Goal: Find specific page/section: Find specific page/section

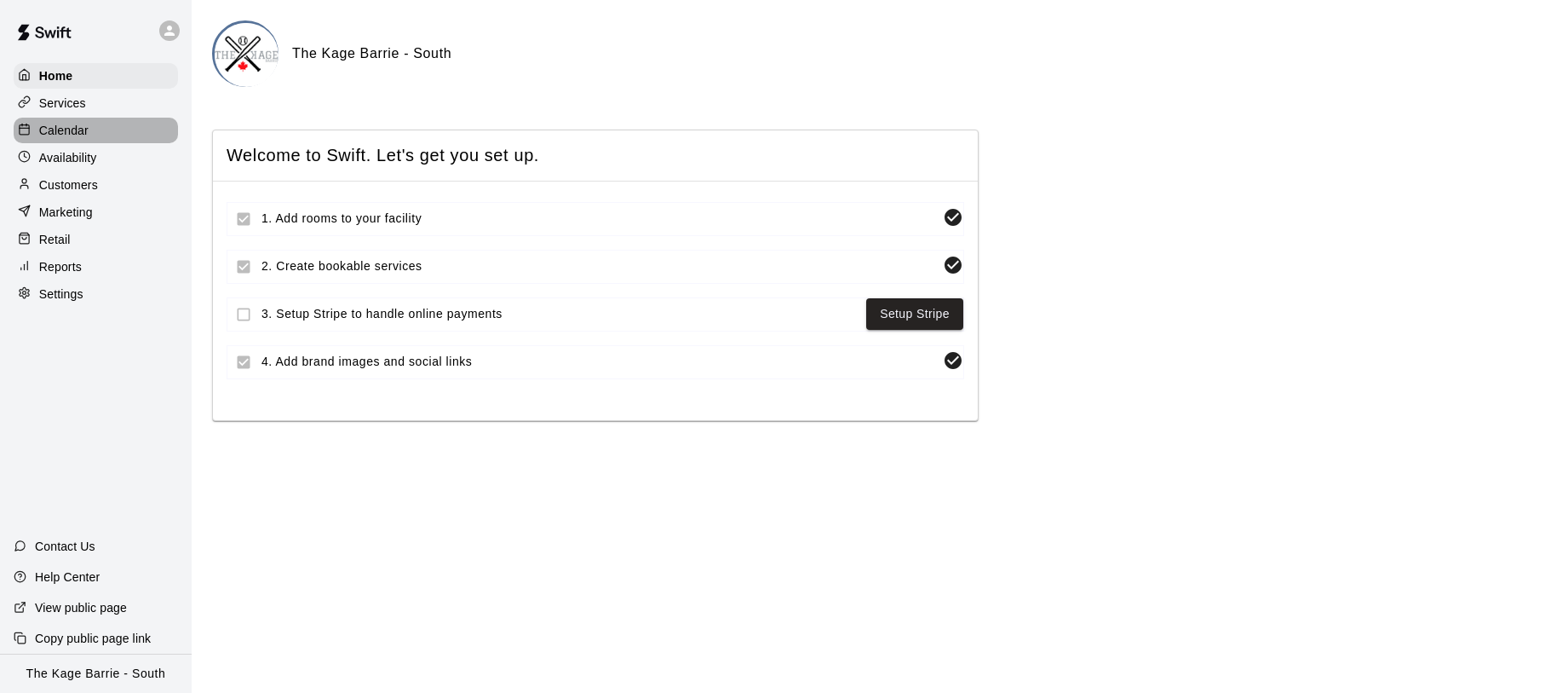
click at [84, 135] on p "Calendar" at bounding box center [63, 131] width 49 height 17
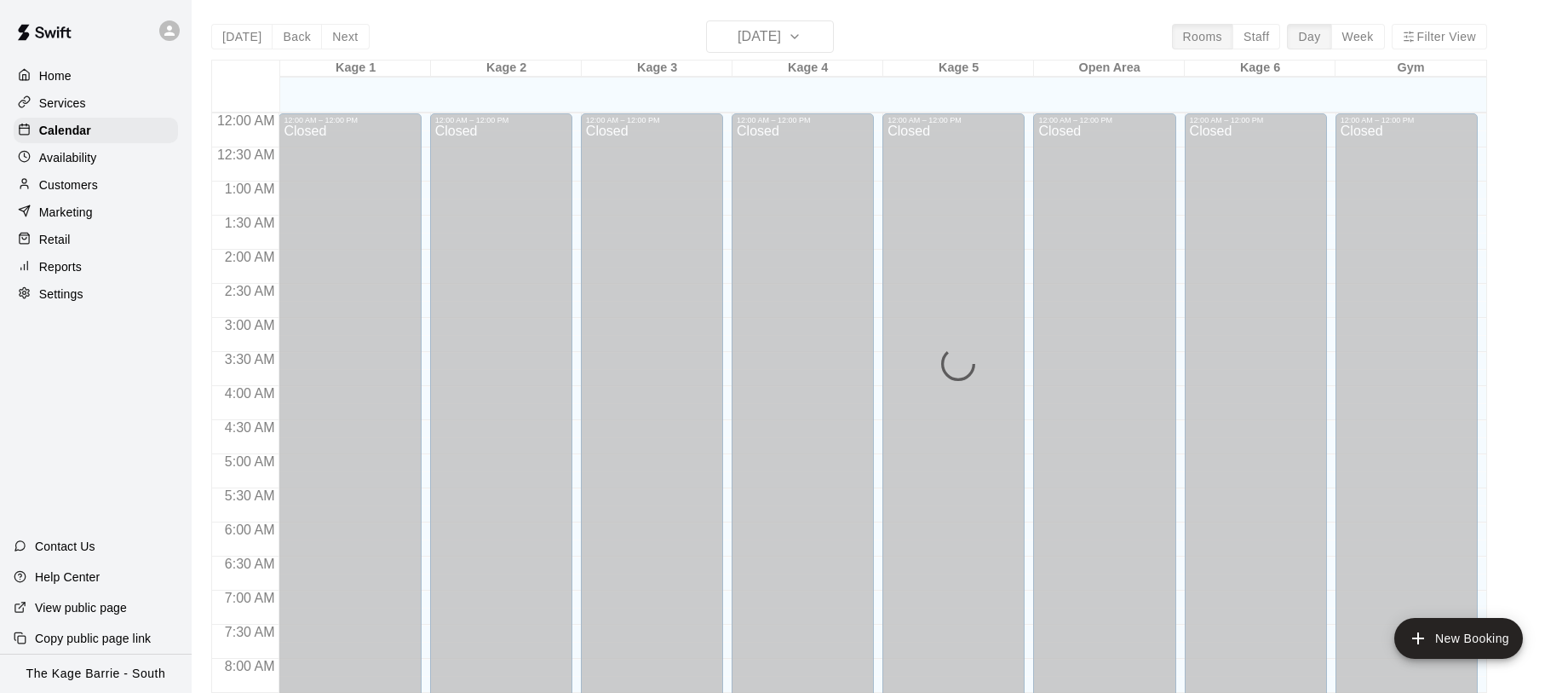
scroll to position [986, 0]
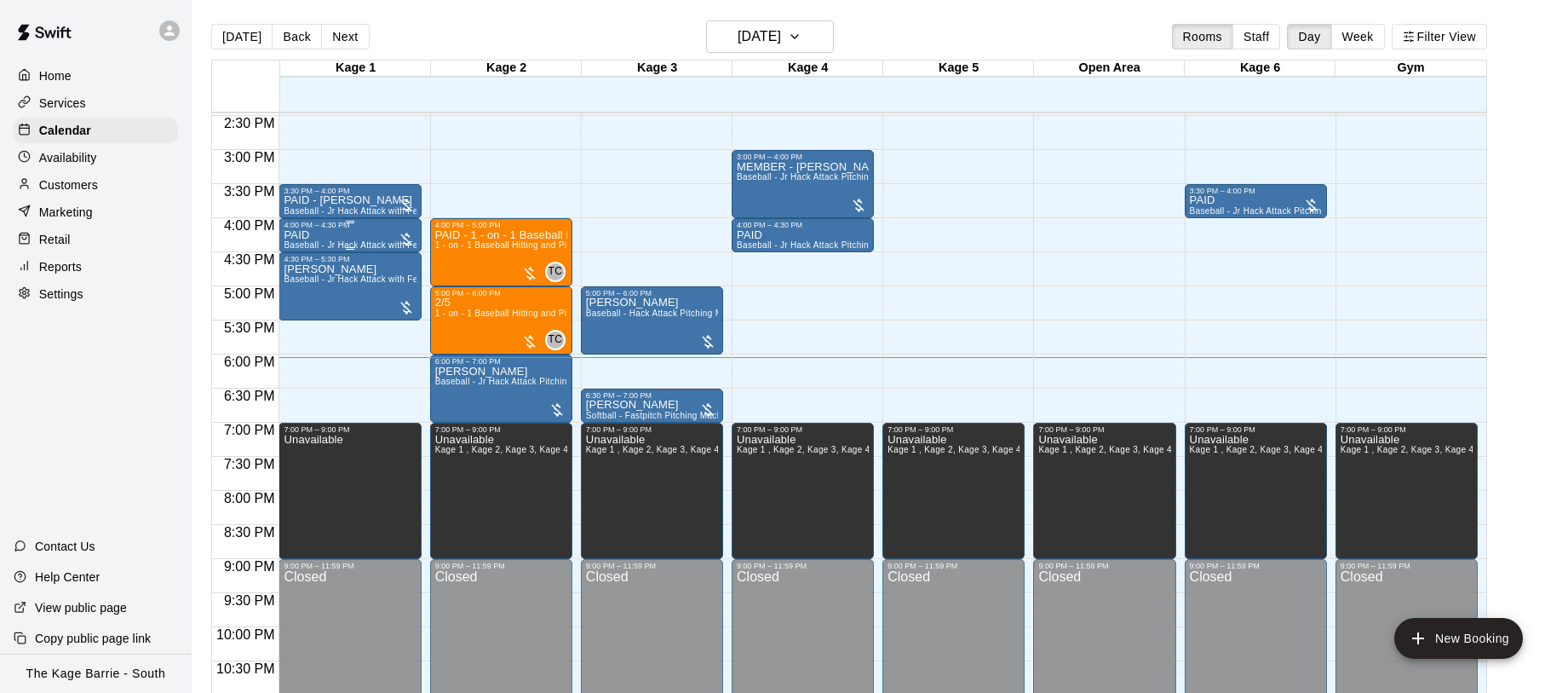
click at [357, 241] on span "Baseball - Jr Hack Attack with Feeder - DO NOT NEED SECOND PERSON" at bounding box center [435, 245] width 304 height 10
click at [307, 297] on img "edit" at bounding box center [302, 298] width 20 height 20
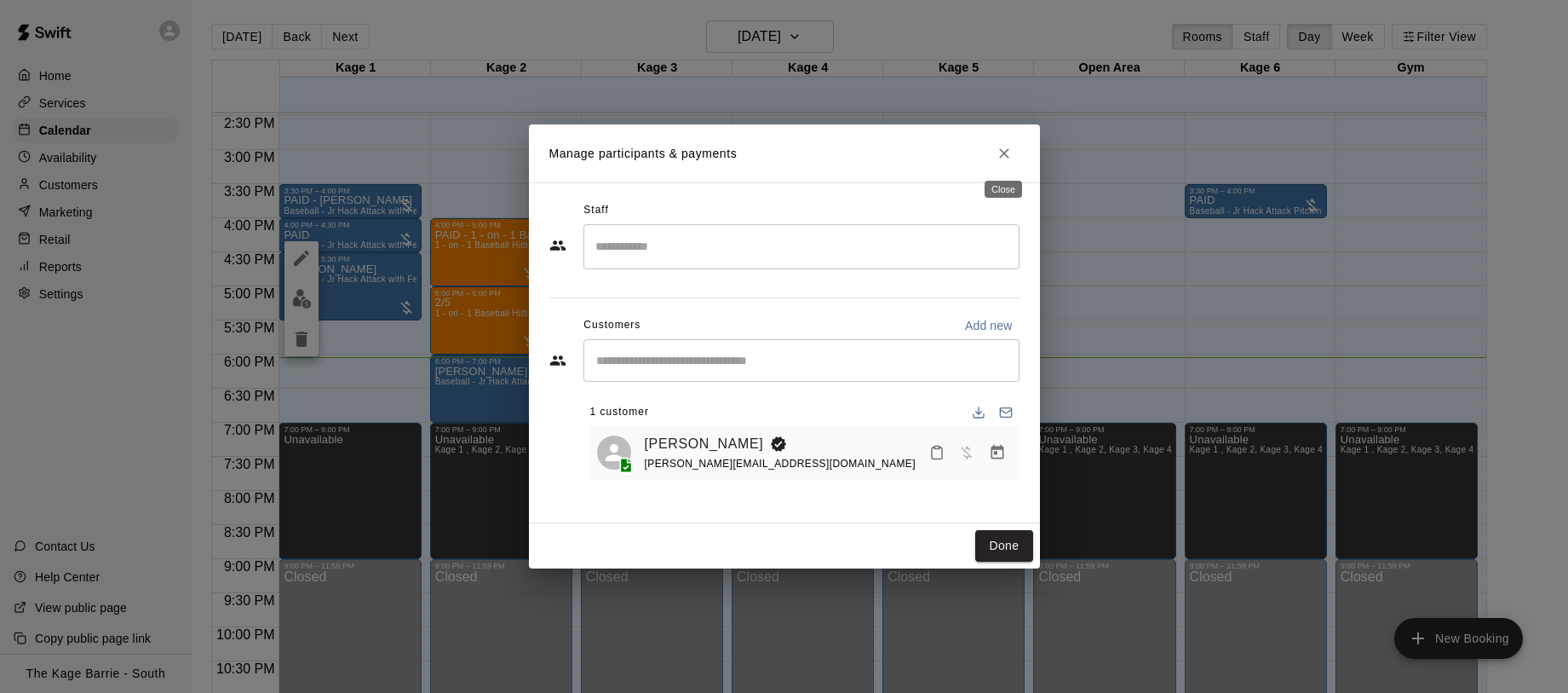
click at [1000, 160] on icon "Close" at bounding box center [1005, 154] width 17 height 17
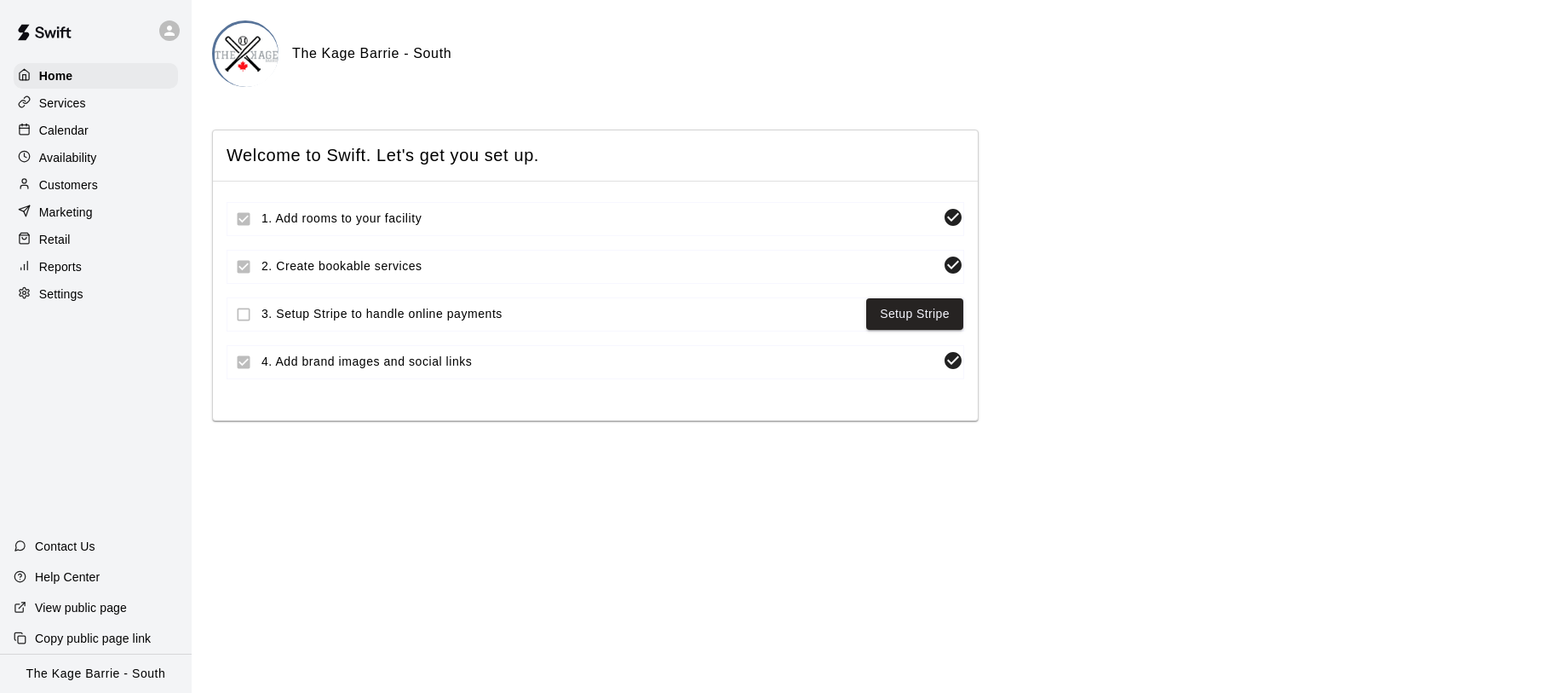
click at [76, 129] on p "Calendar" at bounding box center [63, 131] width 49 height 17
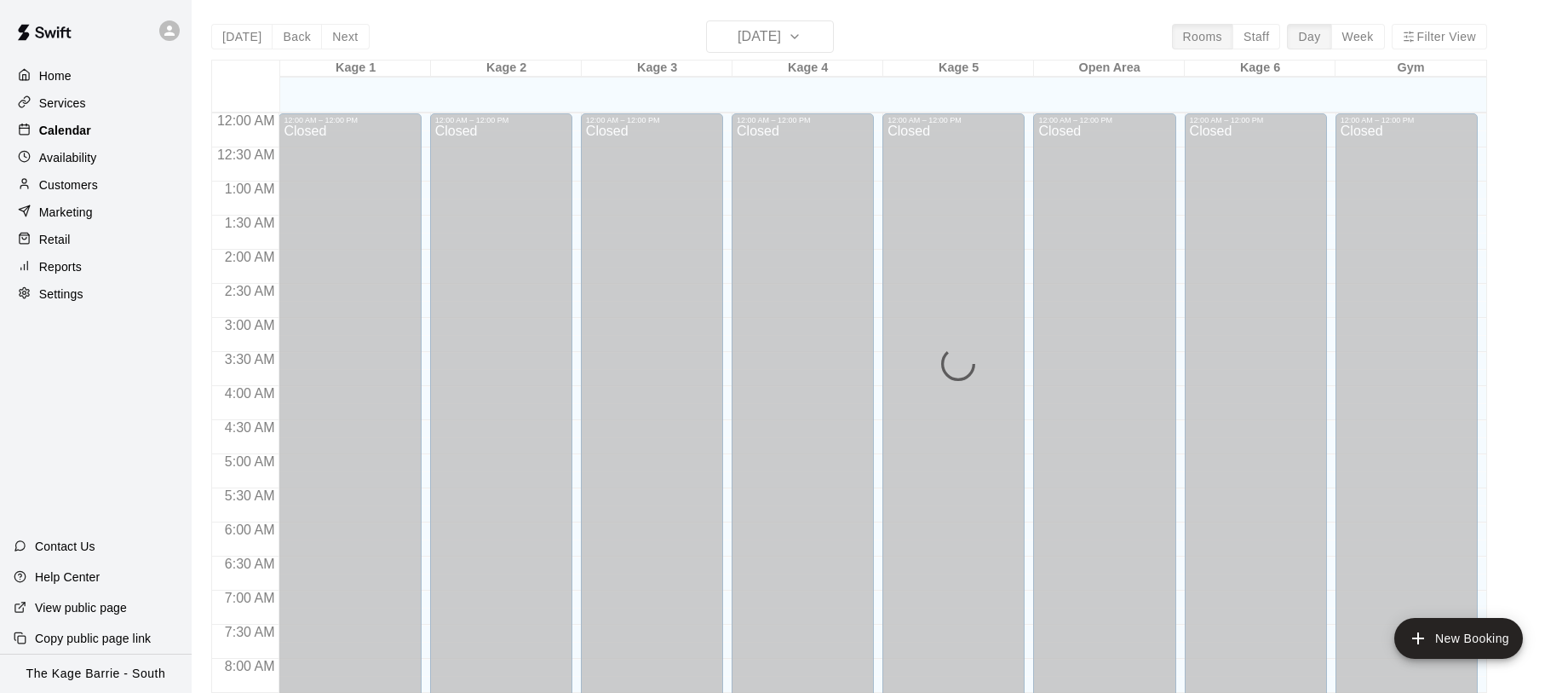
scroll to position [986, 0]
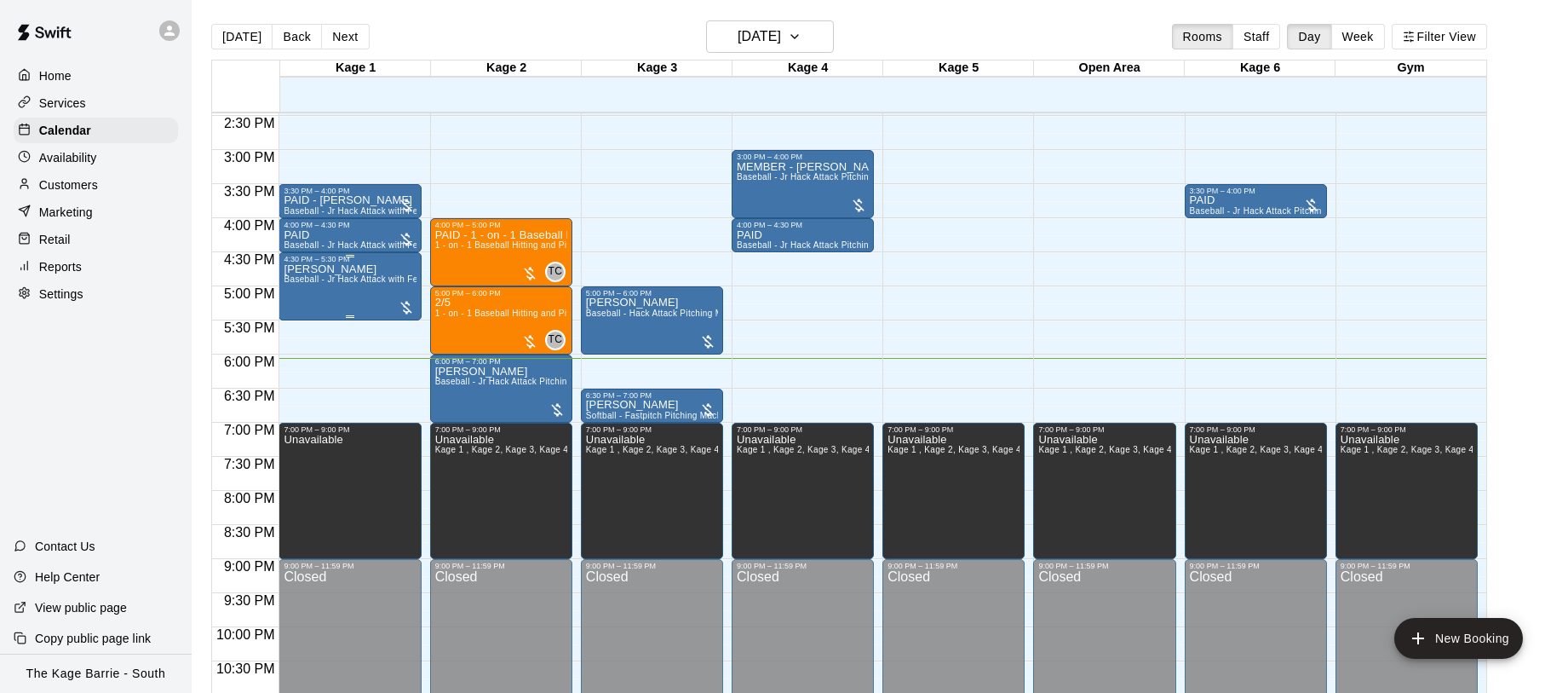
click at [312, 288] on div "Kyle Thomas Baseball - Jr Hack Attack with Feeder - DO NOT NEED SECOND PERSON" at bounding box center [349, 610] width 132 height 693
click at [303, 319] on img "edit" at bounding box center [302, 322] width 20 height 20
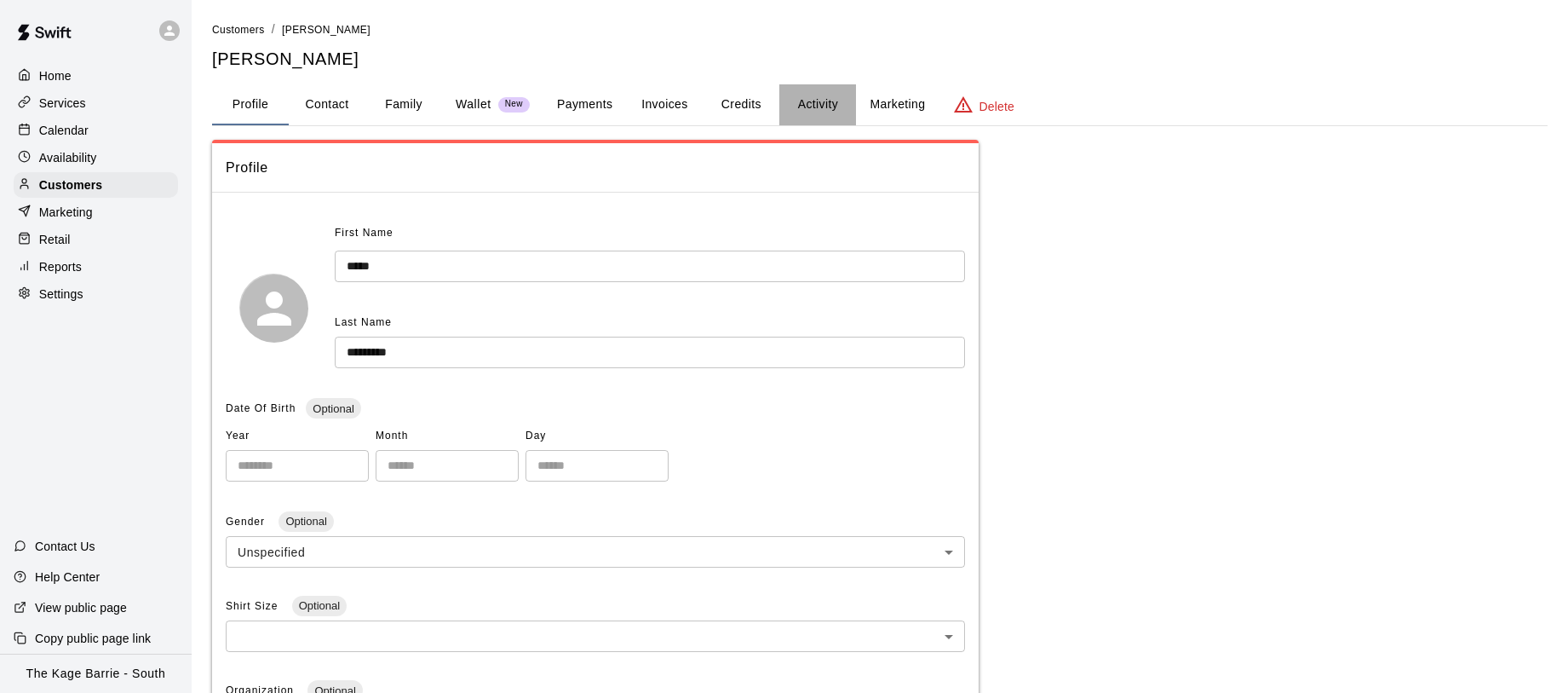
click at [819, 103] on button "Activity" at bounding box center [817, 104] width 76 height 41
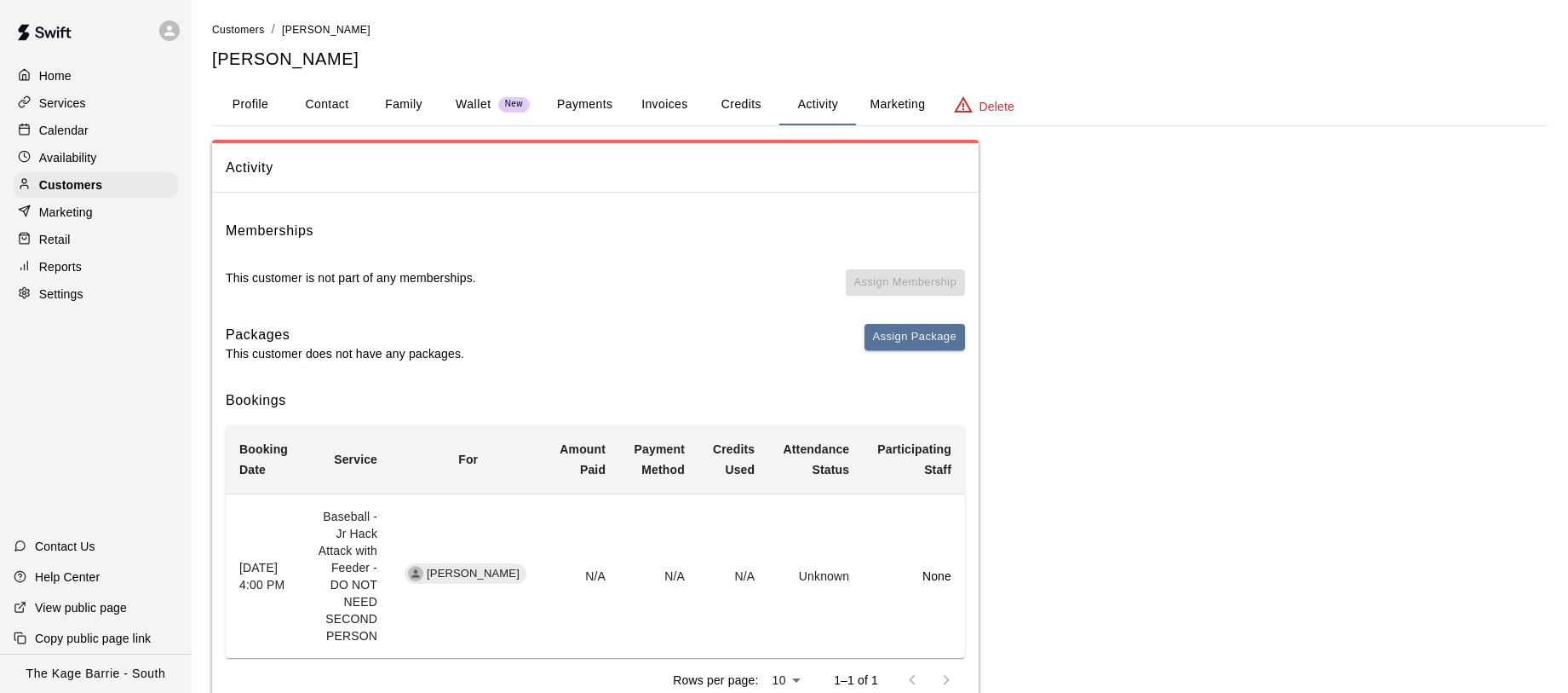
scroll to position [47, 0]
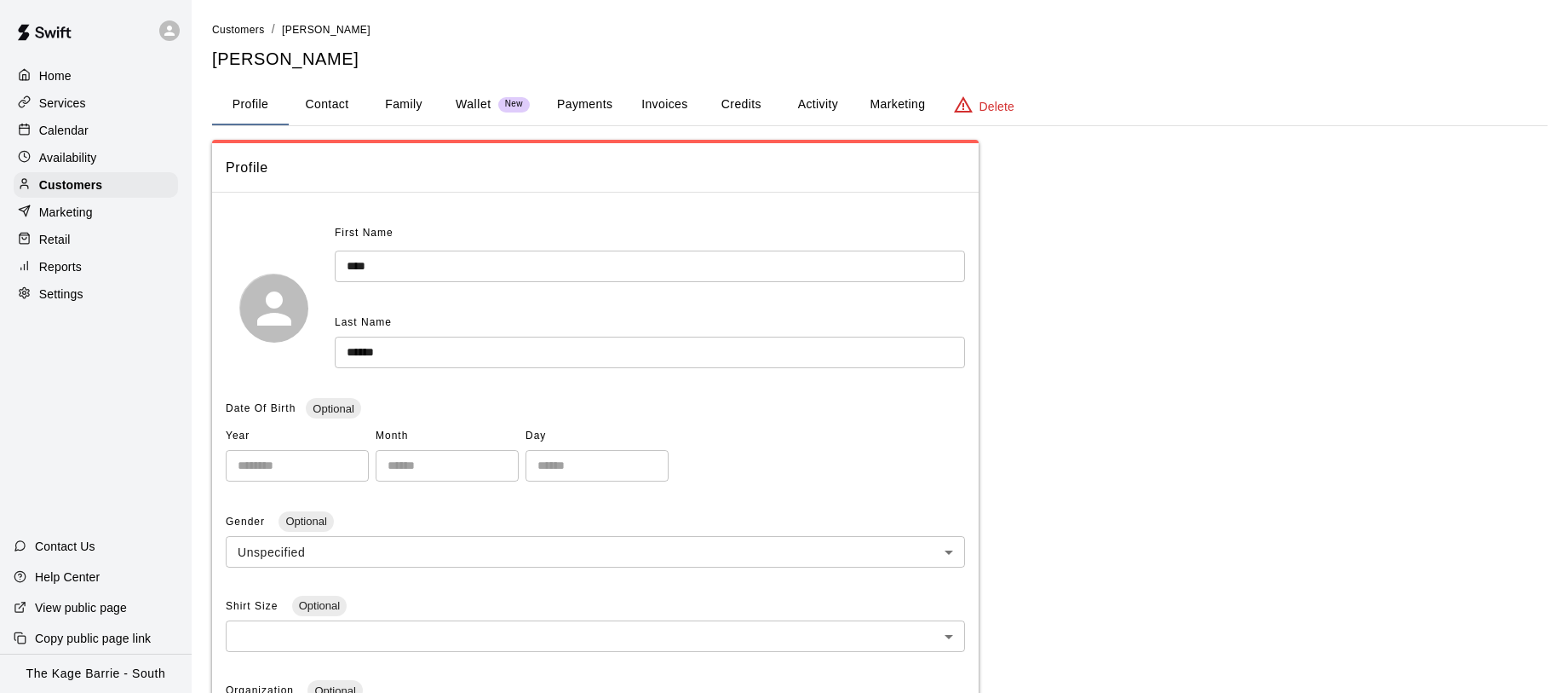
click at [815, 104] on button "Activity" at bounding box center [817, 104] width 76 height 41
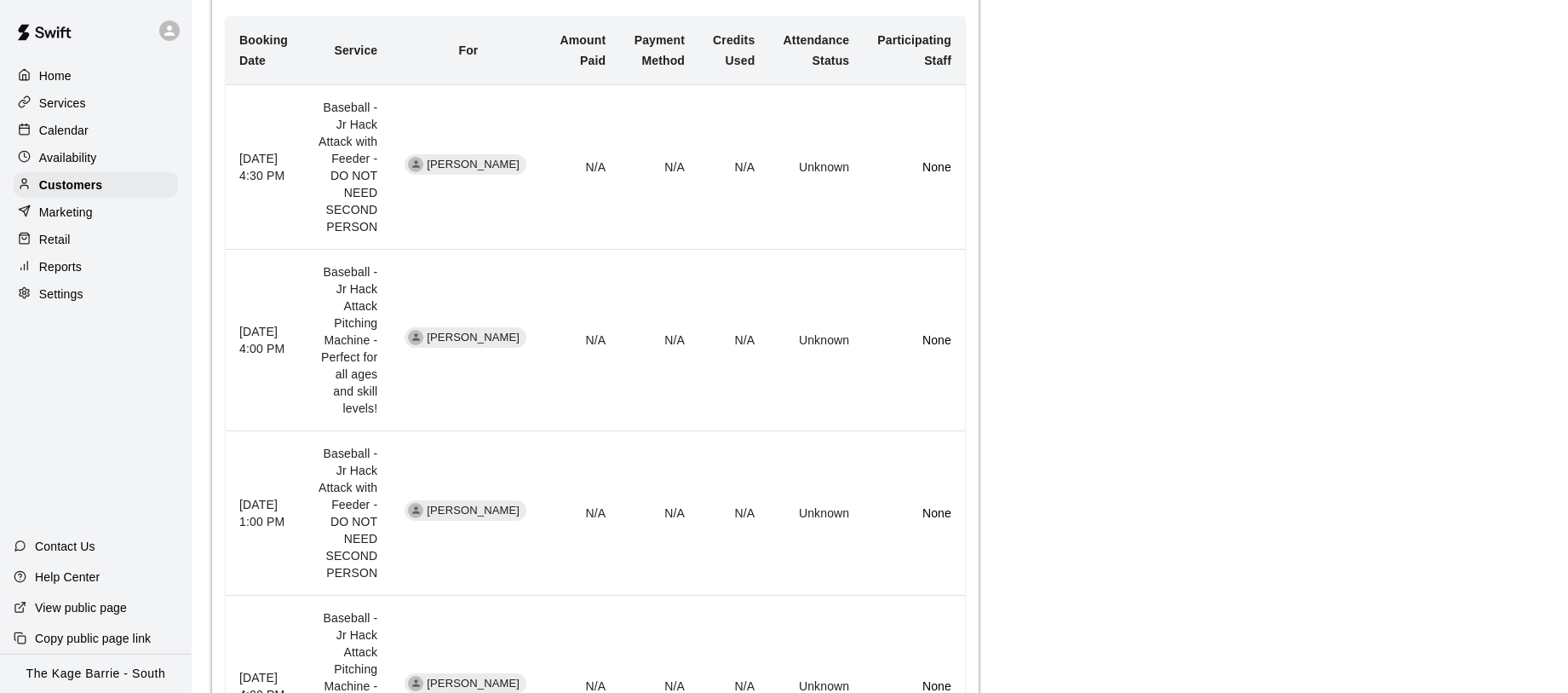
scroll to position [408, 0]
click at [93, 128] on div "Calendar" at bounding box center [96, 130] width 165 height 25
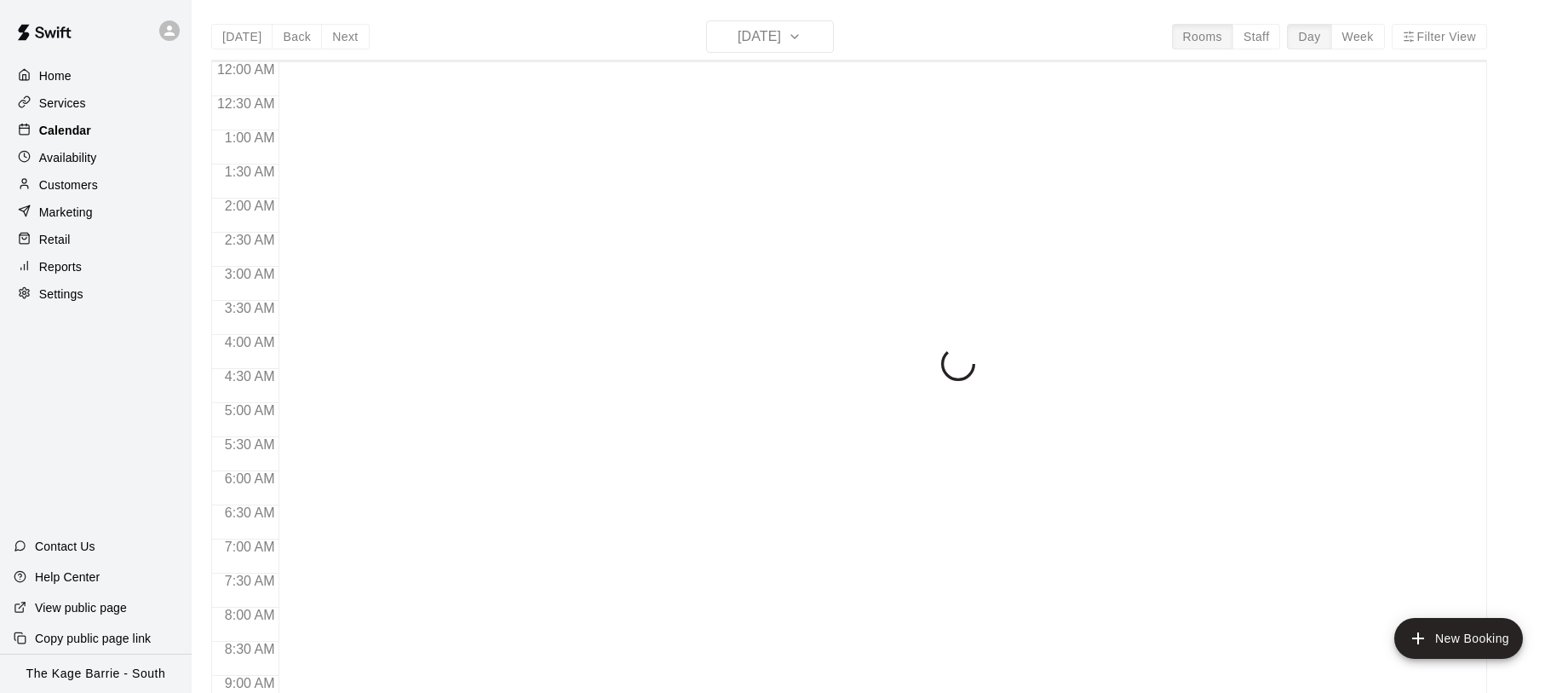
scroll to position [986, 0]
